Goal: Find specific page/section: Find specific page/section

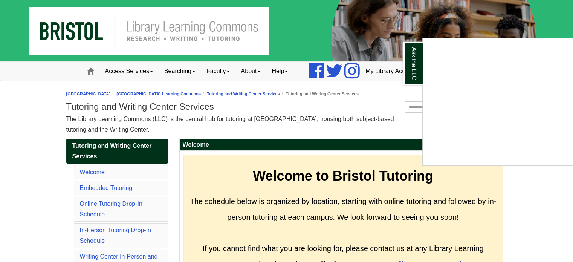
click at [291, 105] on div "Ask the LLC" at bounding box center [286, 131] width 573 height 262
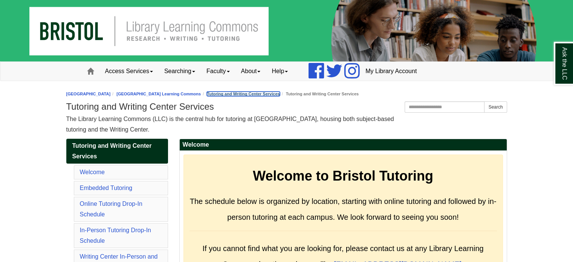
click at [256, 93] on link "Tutoring and Writing Center Services" at bounding box center [243, 94] width 73 height 5
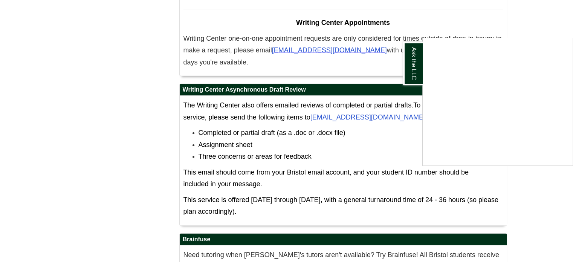
scroll to position [4762, 0]
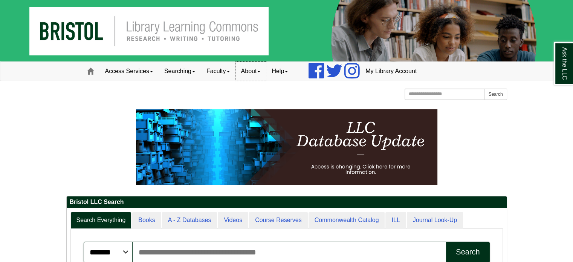
click at [253, 67] on link "About" at bounding box center [251, 71] width 31 height 19
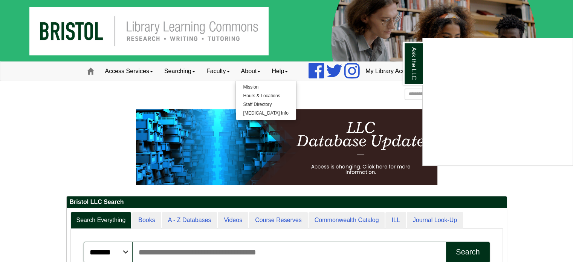
click at [255, 95] on div "Ask the LLC" at bounding box center [286, 131] width 573 height 262
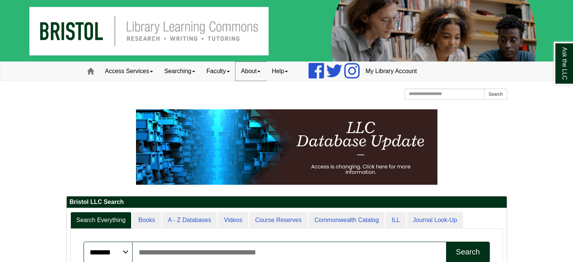
click at [253, 70] on link "About" at bounding box center [251, 71] width 31 height 19
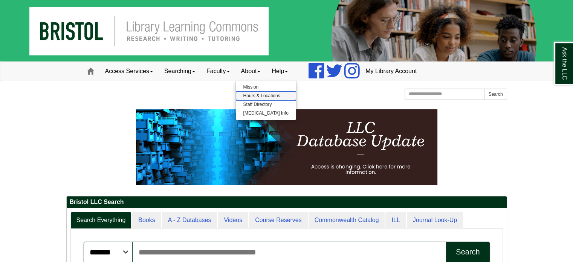
click at [254, 97] on link "Hours & Locations" at bounding box center [266, 96] width 60 height 9
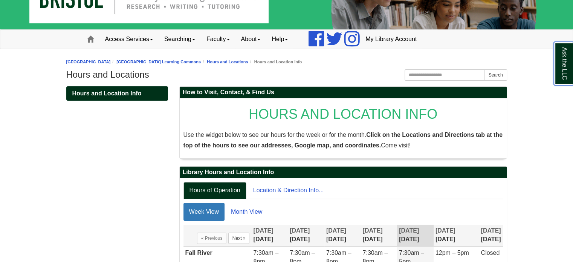
scroll to position [29, 0]
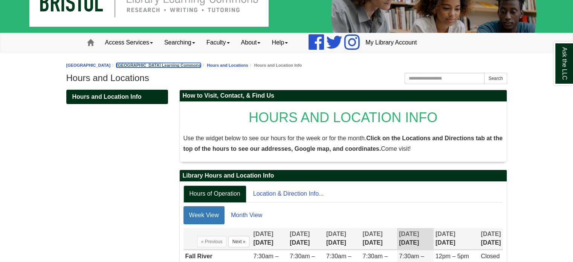
click at [201, 66] on link "[GEOGRAPHIC_DATA] Learning Commons" at bounding box center [158, 65] width 84 height 5
